Goal: Task Accomplishment & Management: Use online tool/utility

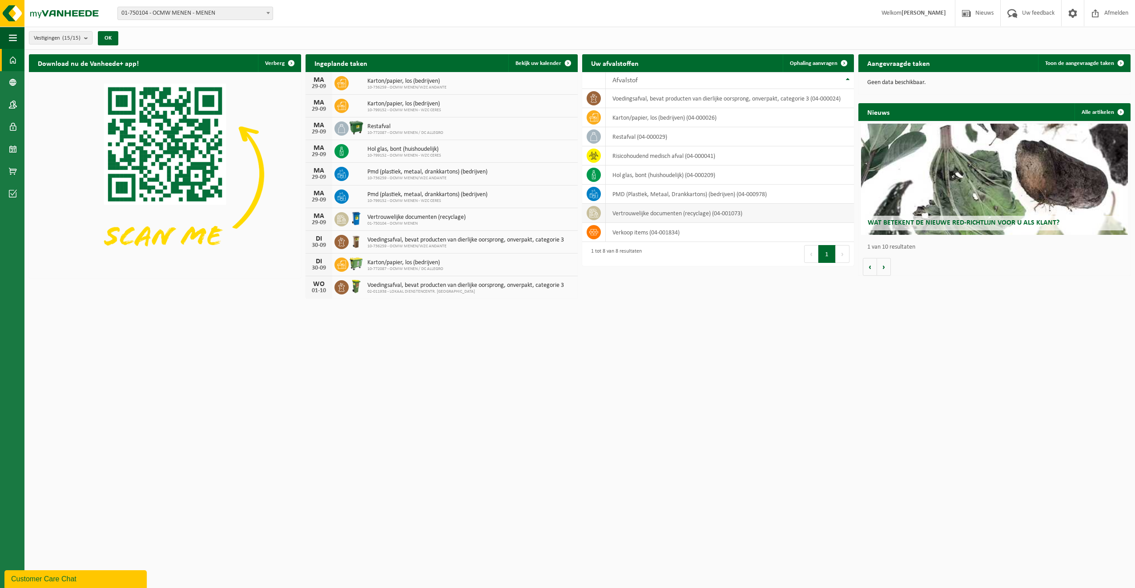
click at [650, 214] on td "vertrouwelijke documenten (recyclage) (04-001073)" at bounding box center [730, 213] width 248 height 19
click at [823, 65] on span "Ophaling aanvragen" at bounding box center [814, 64] width 48 height 6
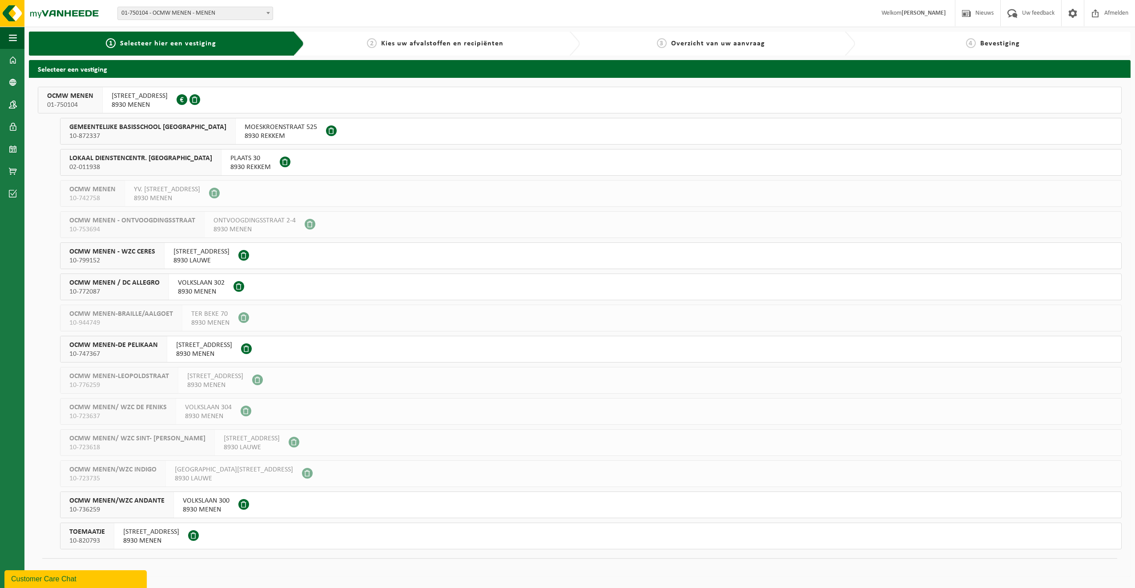
click at [151, 101] on span "8930 MENEN" at bounding box center [140, 105] width 56 height 9
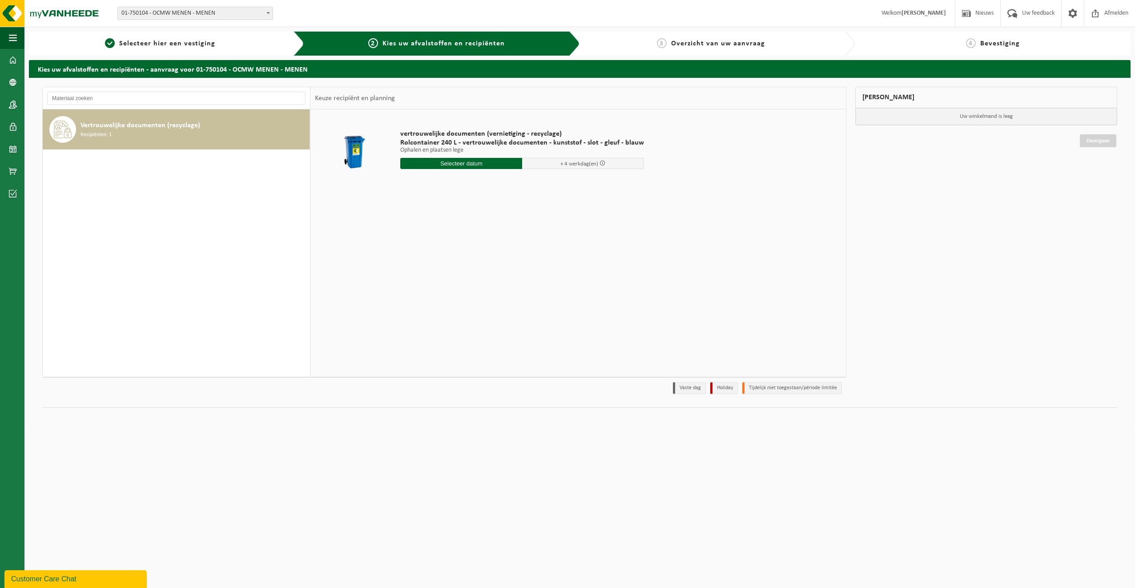
click at [440, 163] on input "text" at bounding box center [461, 163] width 122 height 11
click at [424, 270] on div "30" at bounding box center [425, 270] width 16 height 14
type input "Van 2025-09-30"
click at [419, 214] on button "In winkelmand" at bounding box center [425, 213] width 49 height 14
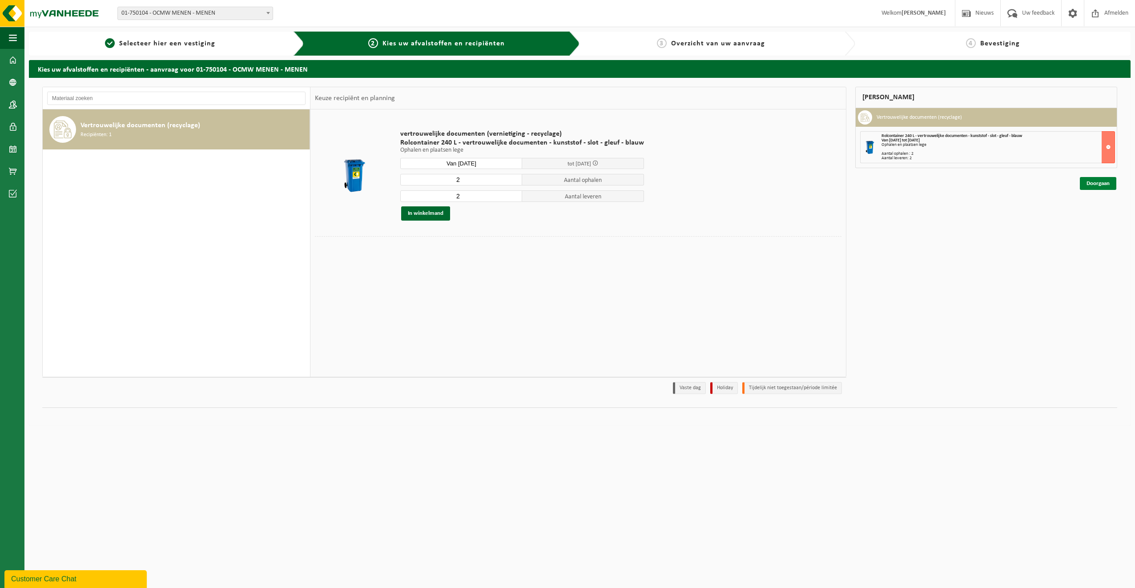
drag, startPoint x: 1080, startPoint y: 189, endPoint x: 1087, endPoint y: 184, distance: 8.3
click at [1082, 188] on div "Mijn winkelmand Vertrouwelijke documenten (recyclage) Rolcontainer 240 L - vert…" at bounding box center [986, 243] width 271 height 312
click at [1089, 182] on link "Doorgaan" at bounding box center [1098, 183] width 36 height 13
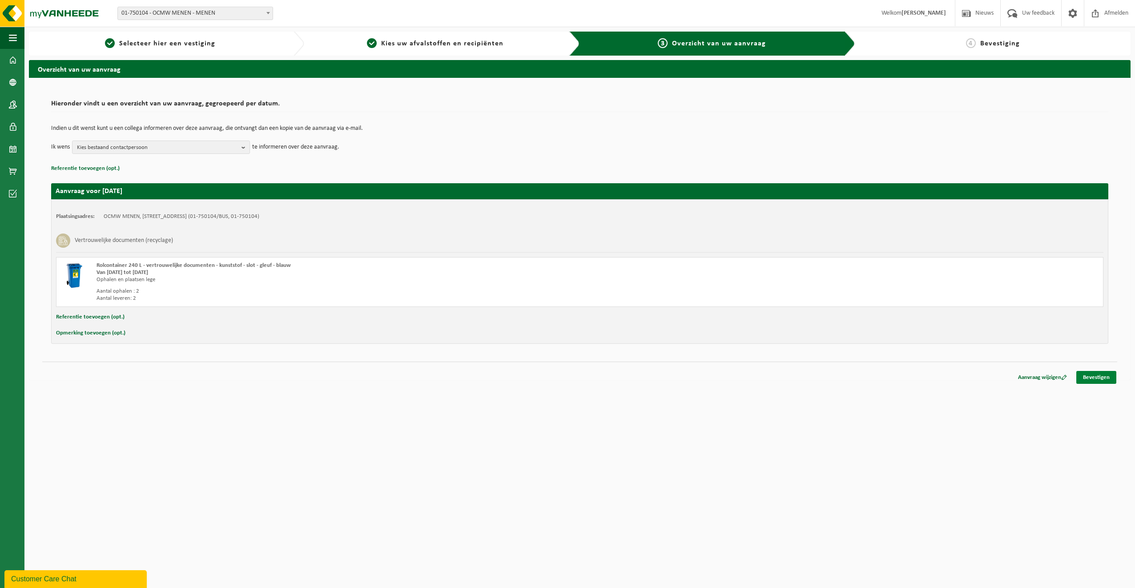
click at [1104, 378] on link "Bevestigen" at bounding box center [1097, 377] width 40 height 13
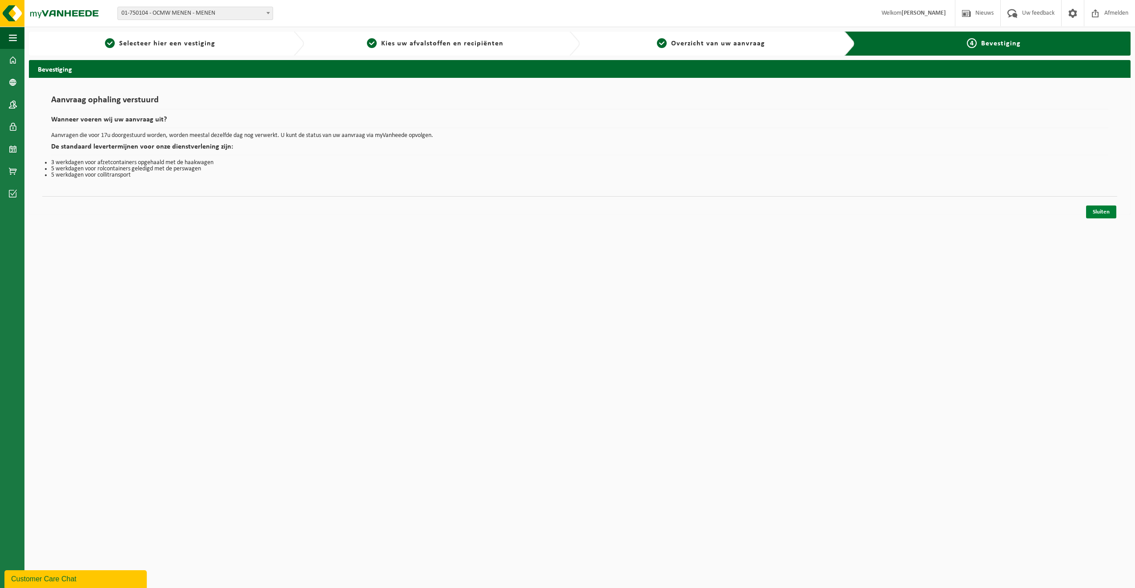
click at [1104, 216] on link "Sluiten" at bounding box center [1101, 212] width 30 height 13
